Goal: Navigation & Orientation: Find specific page/section

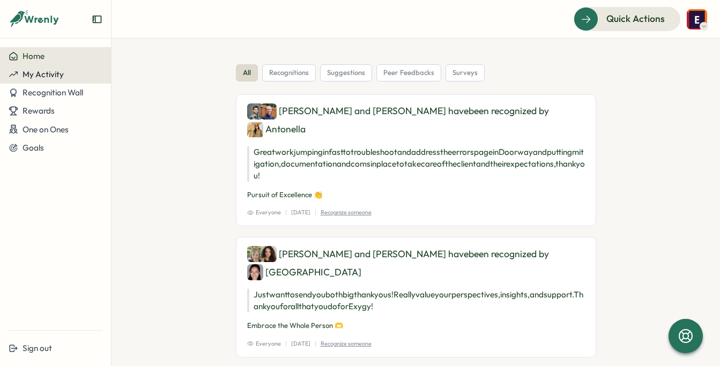
click at [50, 75] on span "My Activity" at bounding box center [43, 74] width 41 height 10
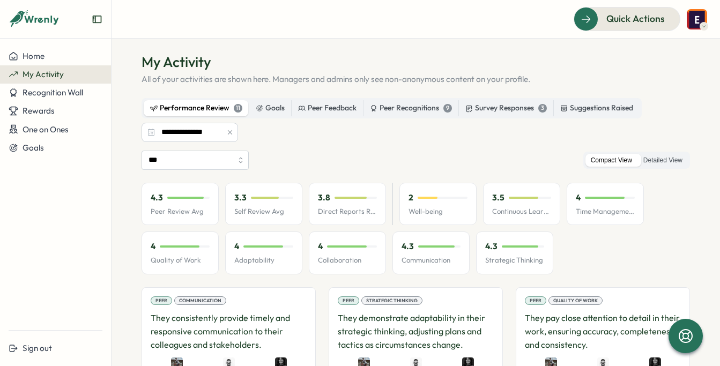
scroll to position [13, 0]
click at [241, 158] on input "***" at bounding box center [195, 159] width 107 height 19
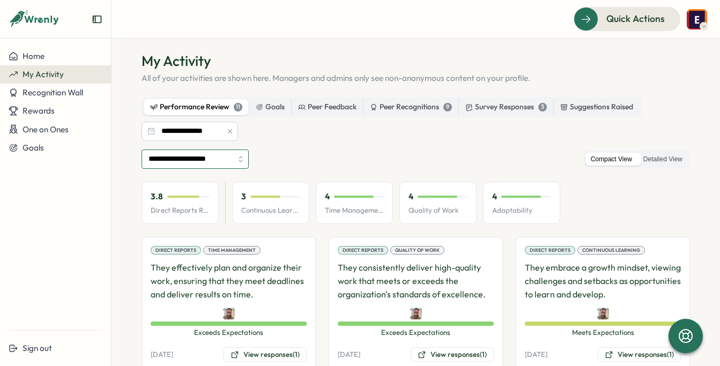
click at [243, 161] on input "**********" at bounding box center [195, 159] width 107 height 19
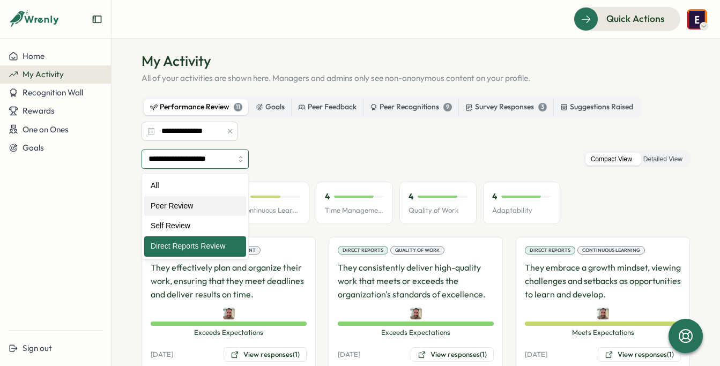
type input "**********"
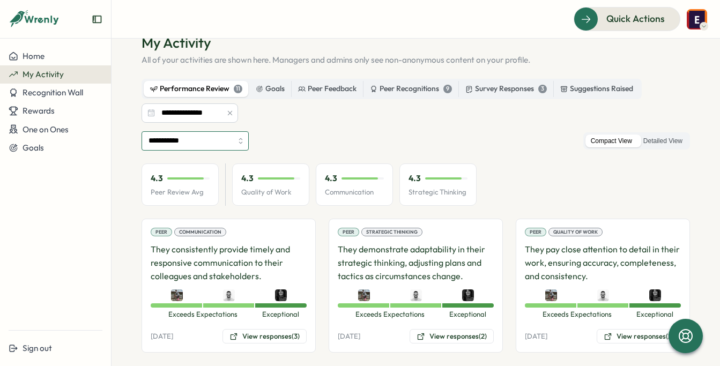
scroll to position [0, 0]
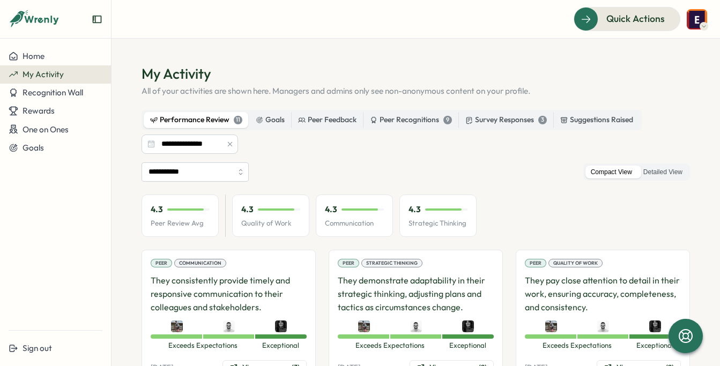
click at [690, 19] on img at bounding box center [697, 19] width 20 height 20
click at [672, 76] on div "My Activity" at bounding box center [678, 73] width 53 height 12
click at [99, 18] on icon "Expand sidebar" at bounding box center [97, 19] width 11 height 11
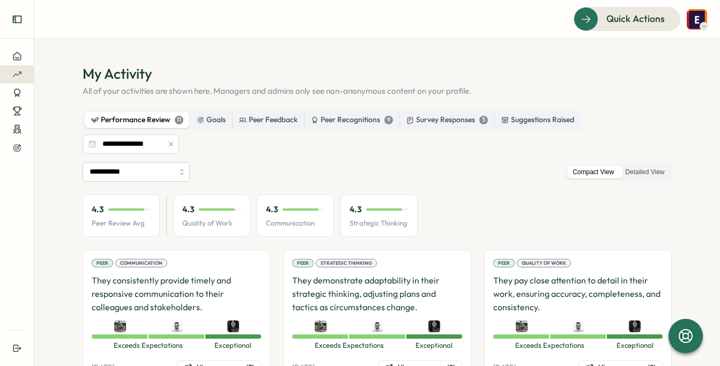
click at [19, 17] on icon "Expand sidebar" at bounding box center [17, 19] width 11 height 11
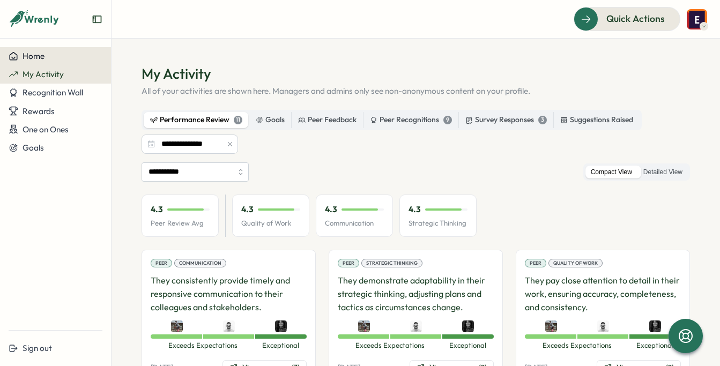
click at [35, 54] on span "Home" at bounding box center [34, 56] width 22 height 10
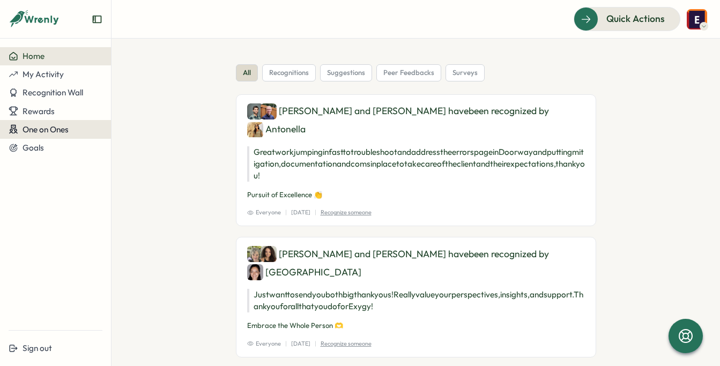
click at [54, 130] on span "One on Ones" at bounding box center [46, 129] width 46 height 10
click at [39, 127] on span "One on Ones" at bounding box center [46, 129] width 46 height 10
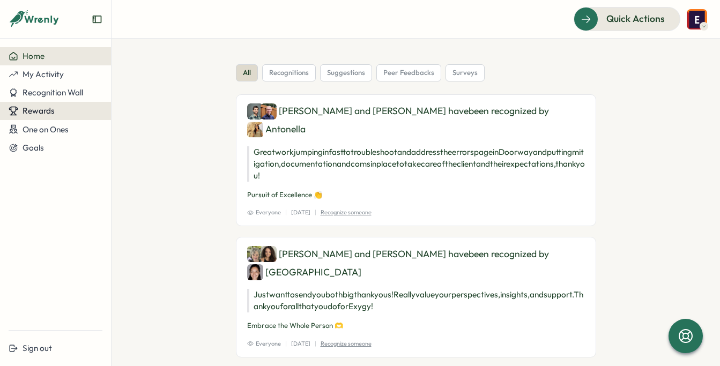
click at [40, 117] on button "Rewards" at bounding box center [55, 111] width 111 height 18
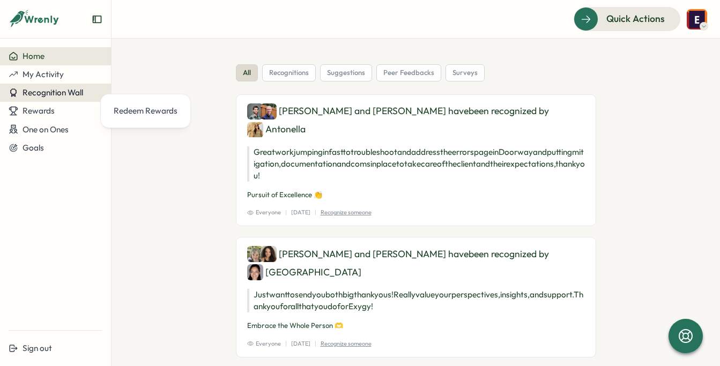
click at [43, 95] on span "Recognition Wall" at bounding box center [53, 92] width 61 height 10
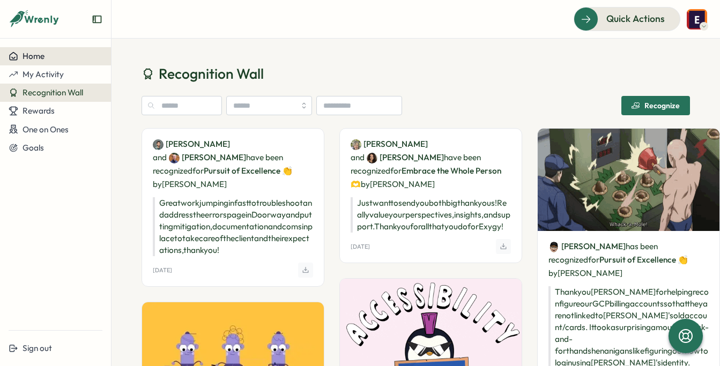
click at [29, 62] on button "Home" at bounding box center [55, 56] width 111 height 18
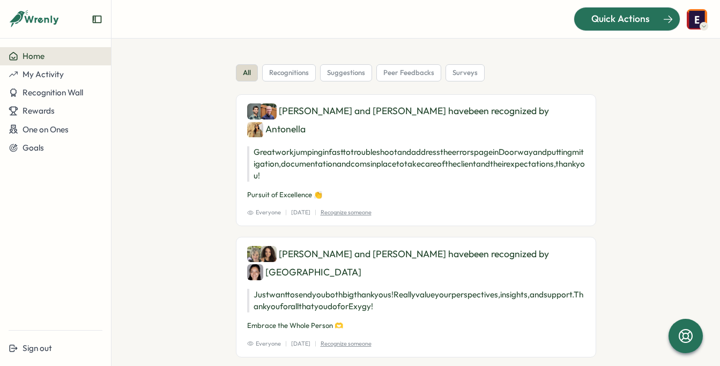
click at [613, 19] on span "Quick Actions" at bounding box center [620, 19] width 58 height 14
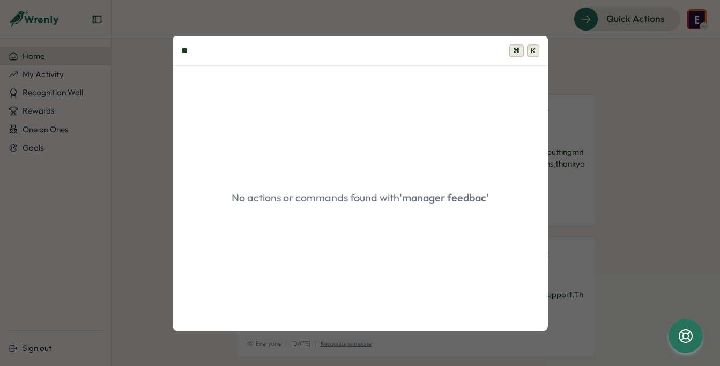
type input "*"
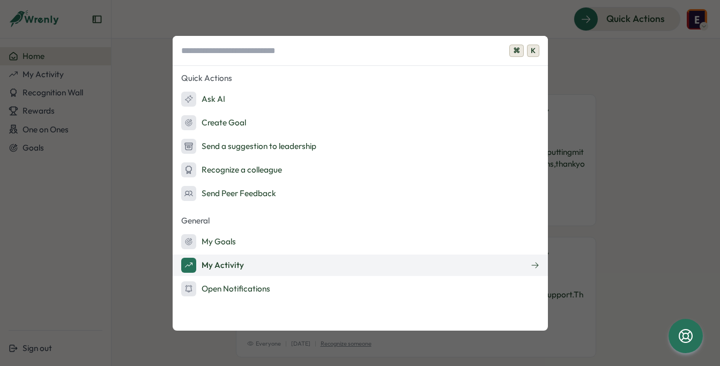
click at [248, 260] on button "My Activity" at bounding box center [360, 265] width 375 height 21
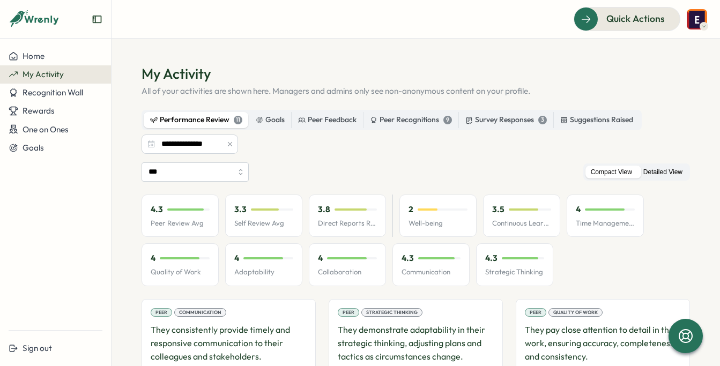
click at [638, 173] on label "Detailed View" at bounding box center [663, 172] width 50 height 13
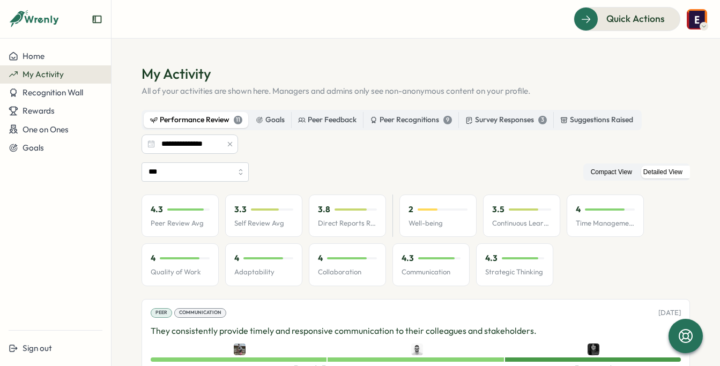
click at [594, 168] on label "Compact View" at bounding box center [611, 172] width 52 height 13
